Goal: Information Seeking & Learning: Learn about a topic

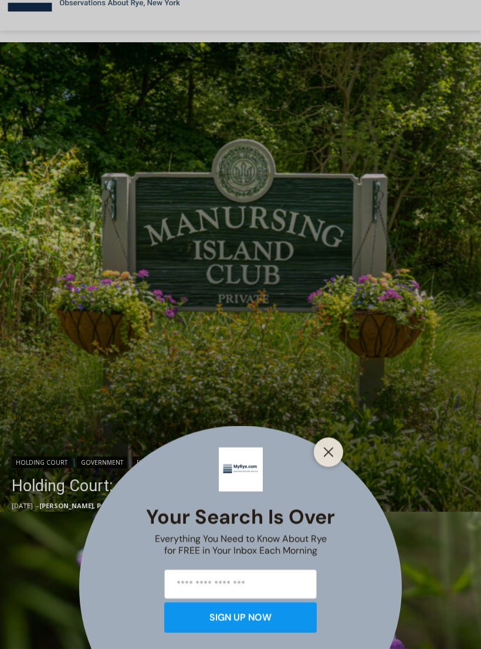
scroll to position [205, 0]
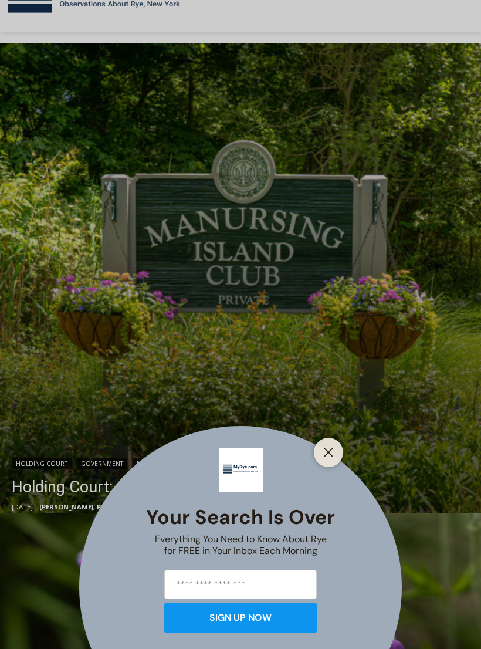
click at [336, 461] on button "Close" at bounding box center [328, 452] width 16 height 16
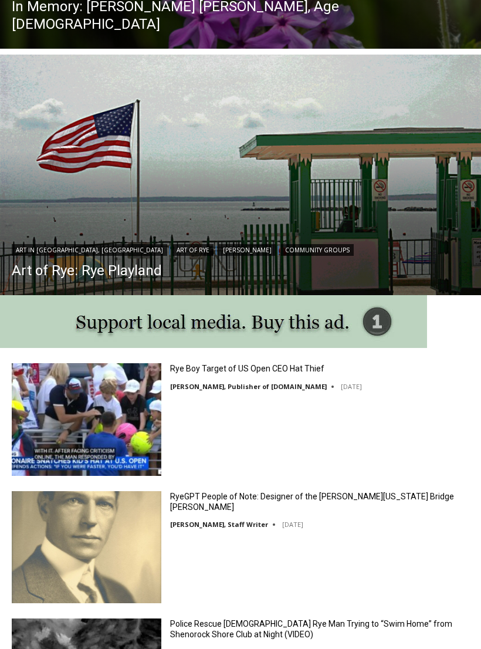
scroll to position [912, 0]
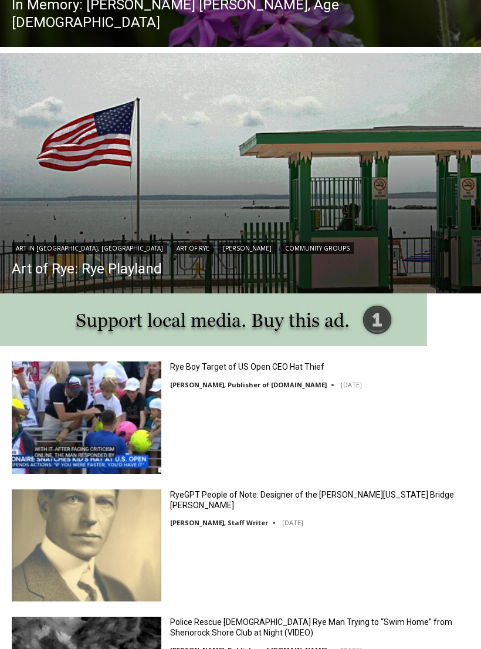
click at [100, 420] on img at bounding box center [87, 417] width 150 height 112
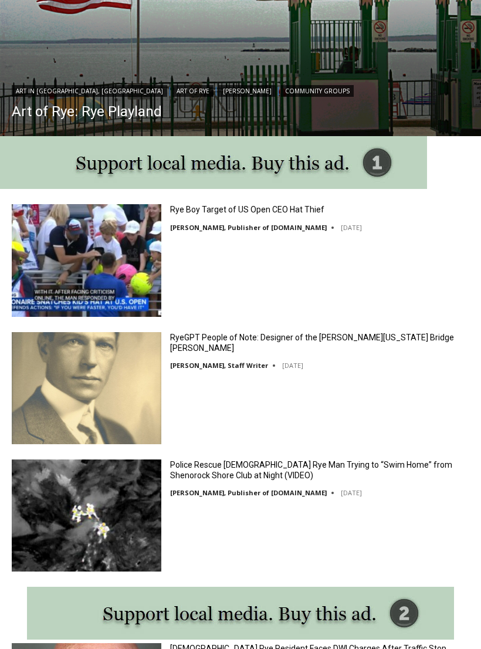
scroll to position [1069, 0]
click at [109, 379] on img at bounding box center [87, 389] width 150 height 112
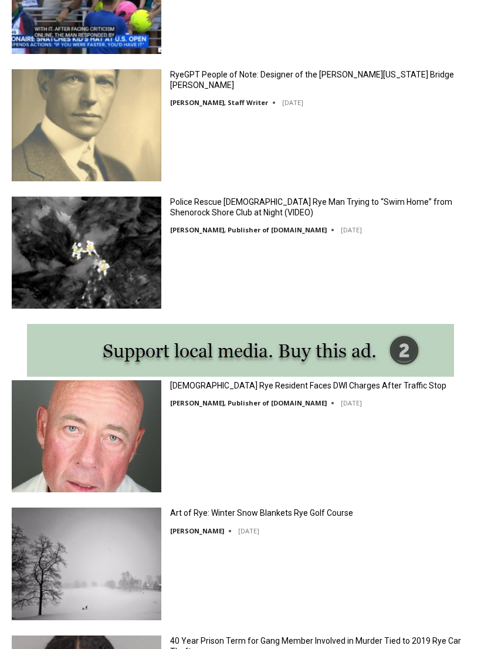
scroll to position [1333, 0]
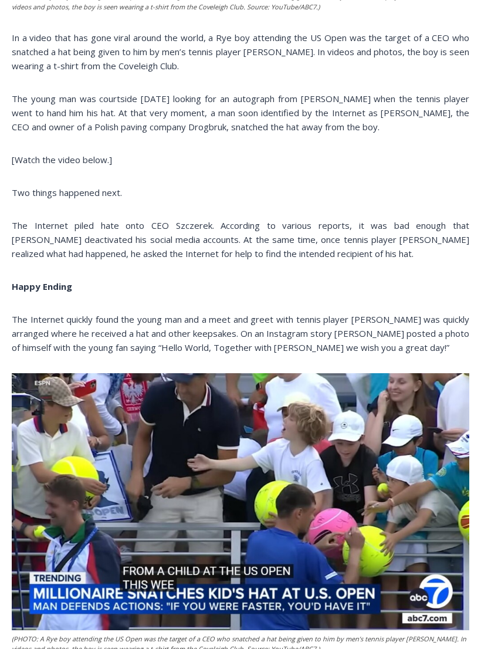
scroll to position [333, 0]
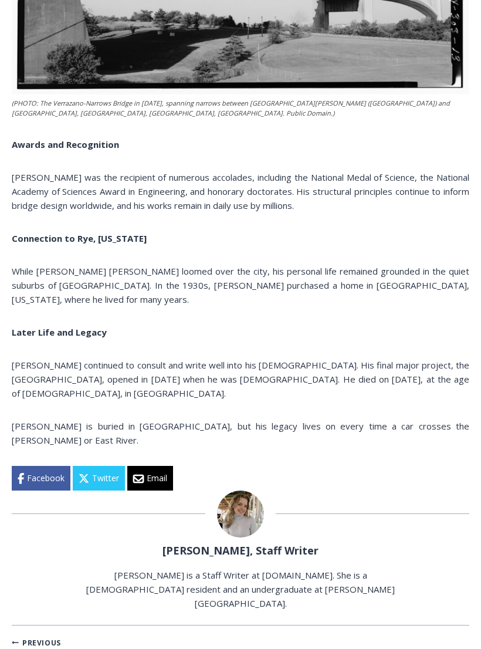
scroll to position [2335, 0]
